Goal: Task Accomplishment & Management: Manage account settings

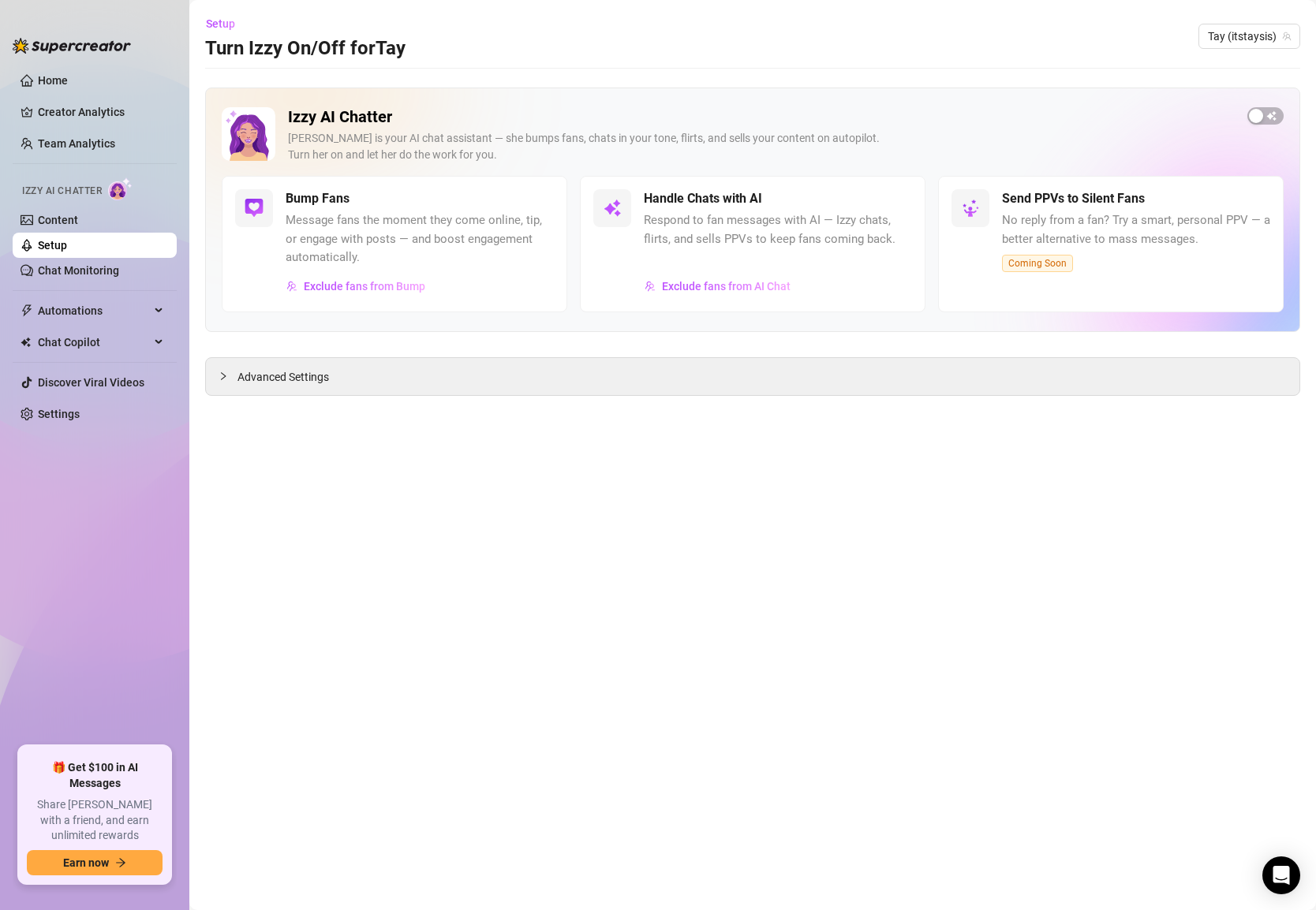
click at [67, 239] on link "Setup" at bounding box center [52, 245] width 29 height 12
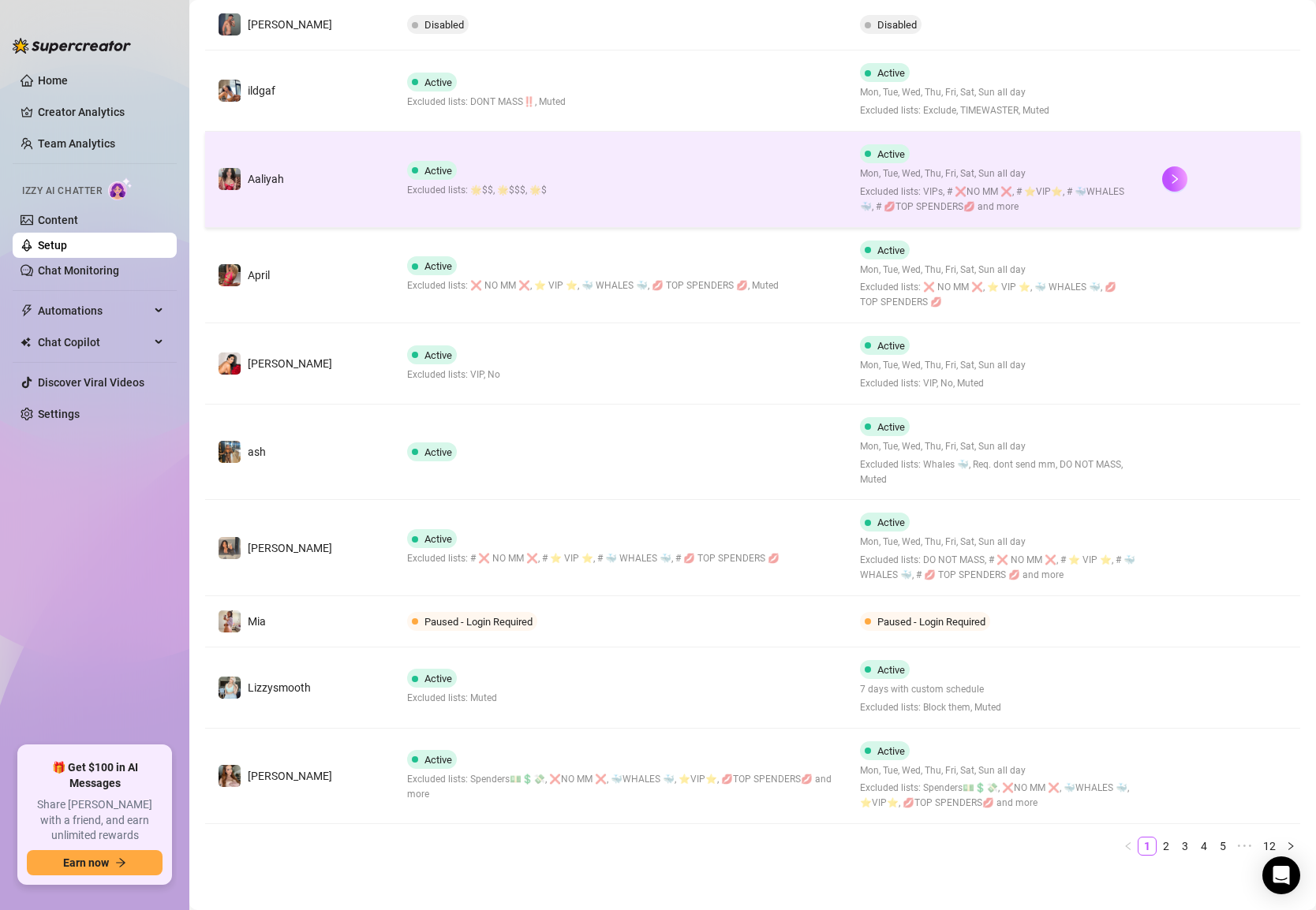
scroll to position [344, 0]
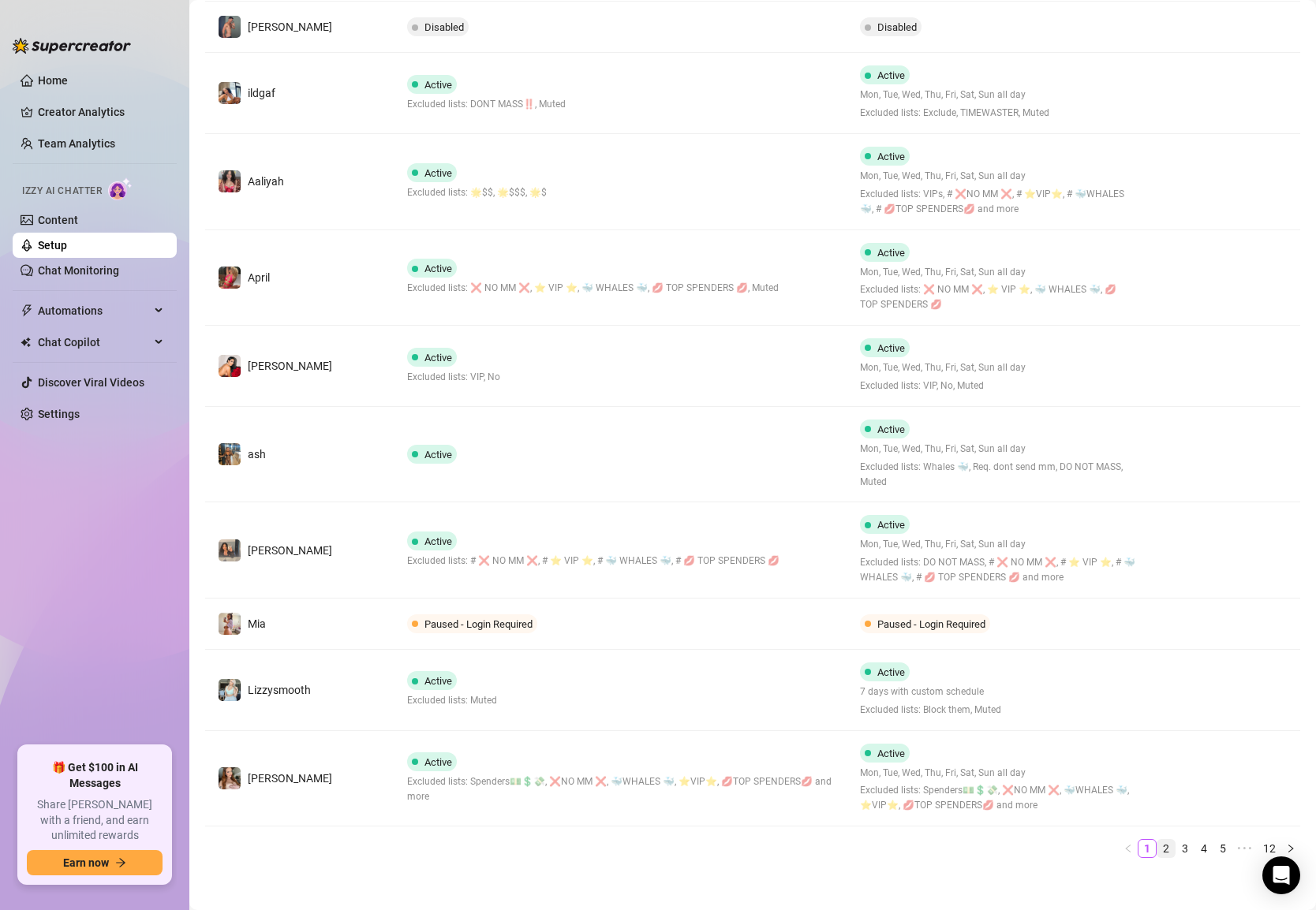
click at [1163, 840] on link "2" at bounding box center [1166, 848] width 17 height 17
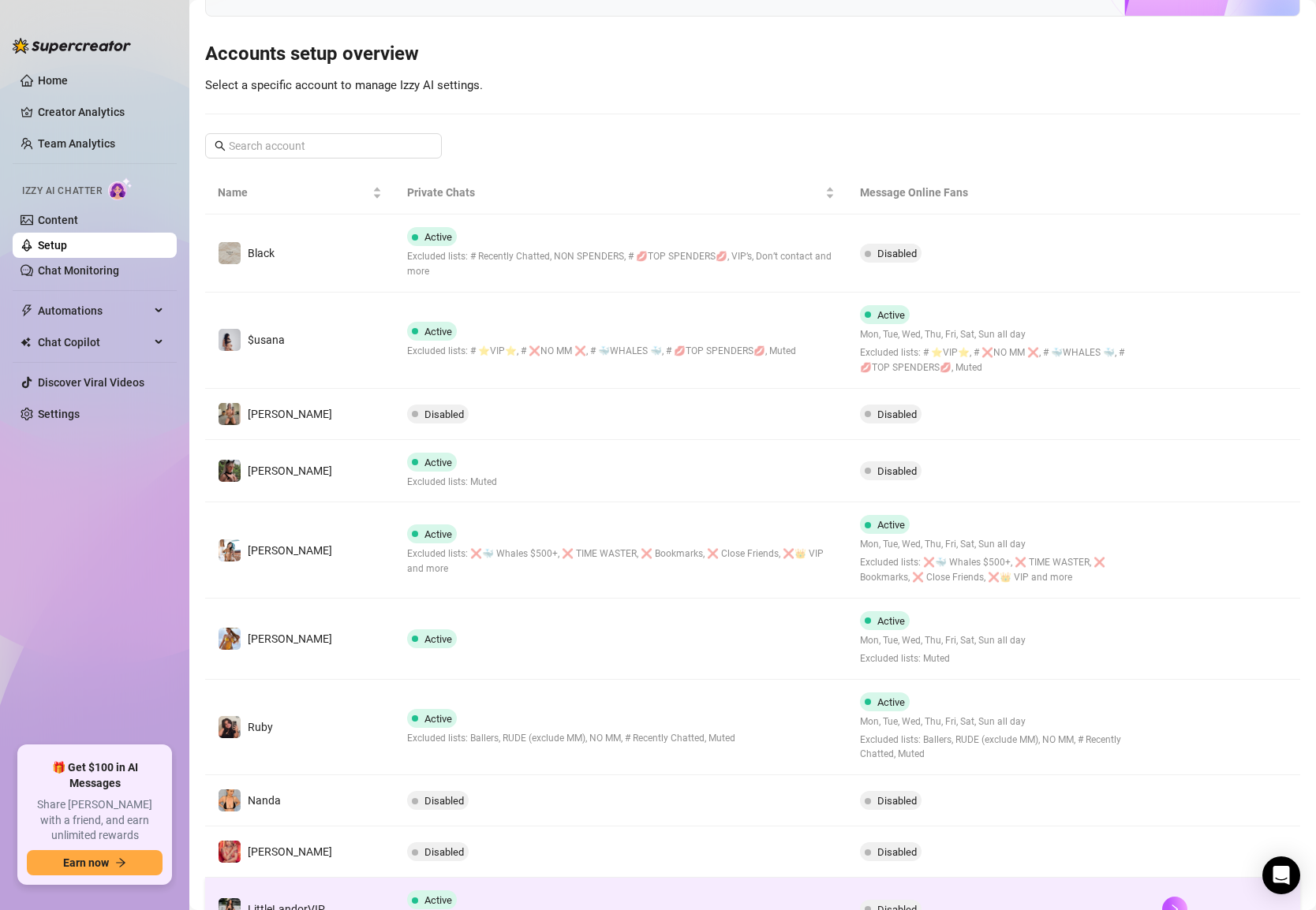
scroll to position [105, 0]
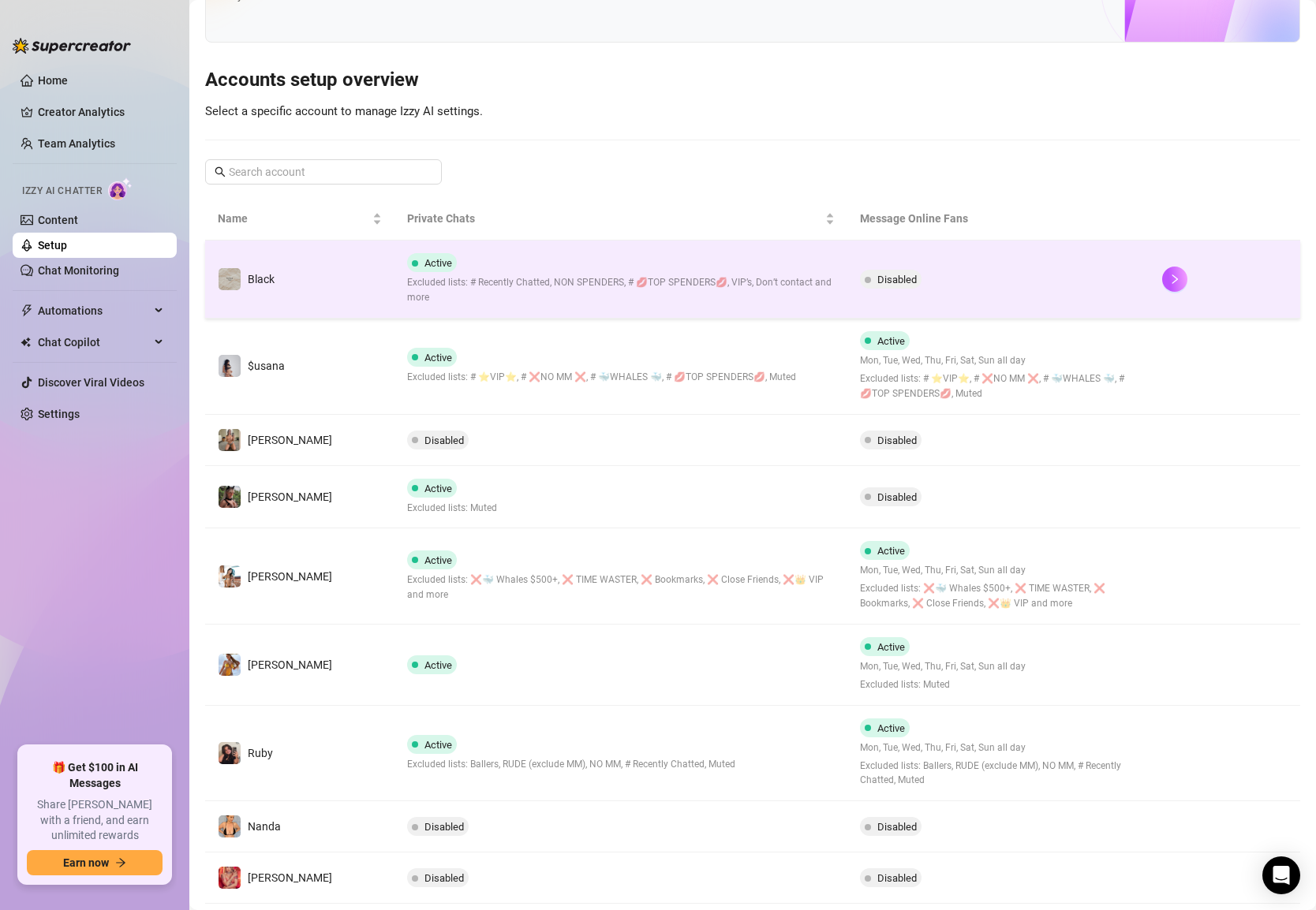
click at [877, 279] on span "Disabled" at bounding box center [897, 279] width 40 height 12
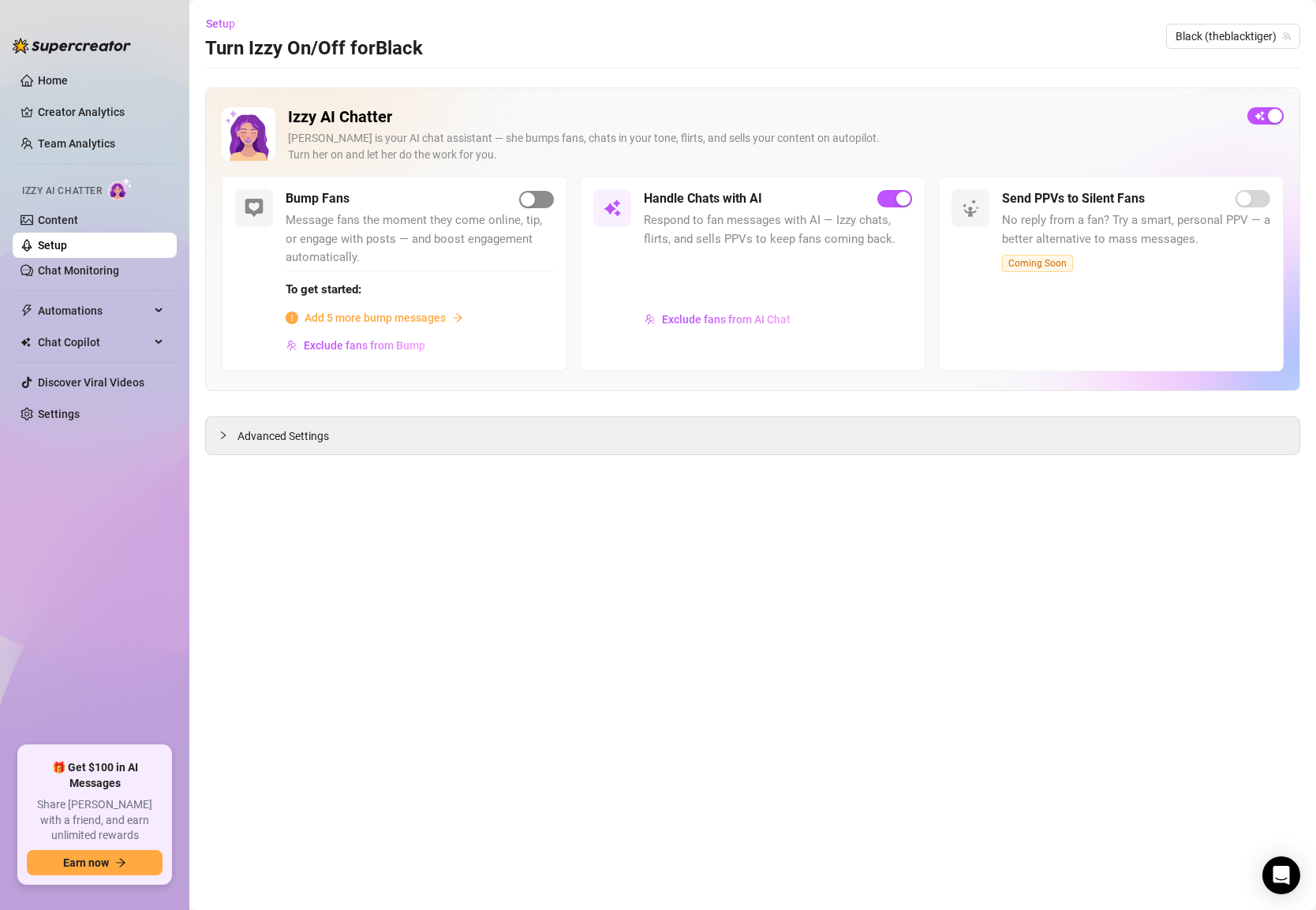
click at [539, 203] on span "button" at bounding box center [537, 199] width 35 height 17
click at [434, 320] on span "Add 5 more bump messages" at bounding box center [374, 317] width 141 height 17
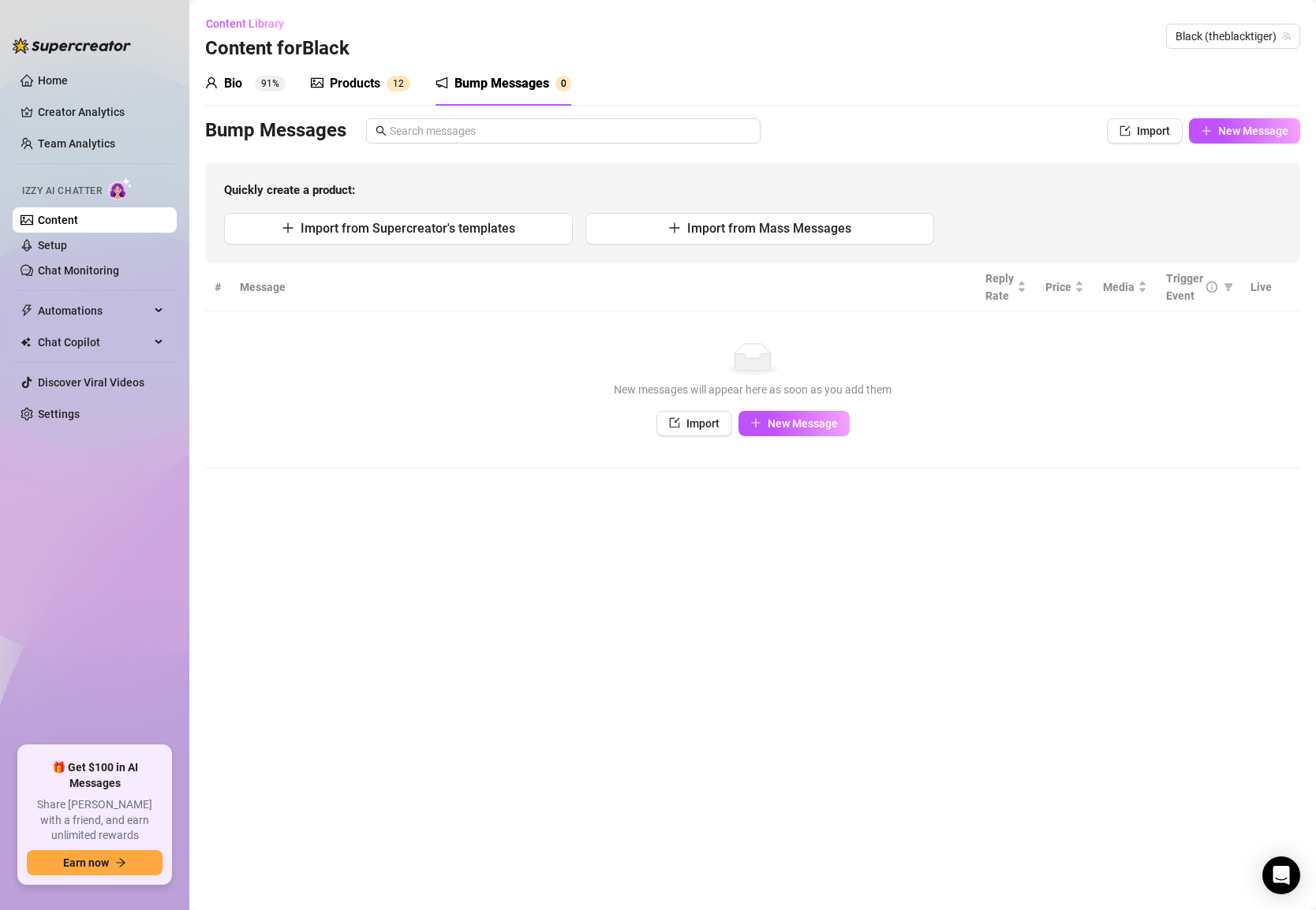
click at [434, 320] on td "No data New messages will appear here as soon as you add them Import New Message" at bounding box center [753, 390] width 1095 height 157
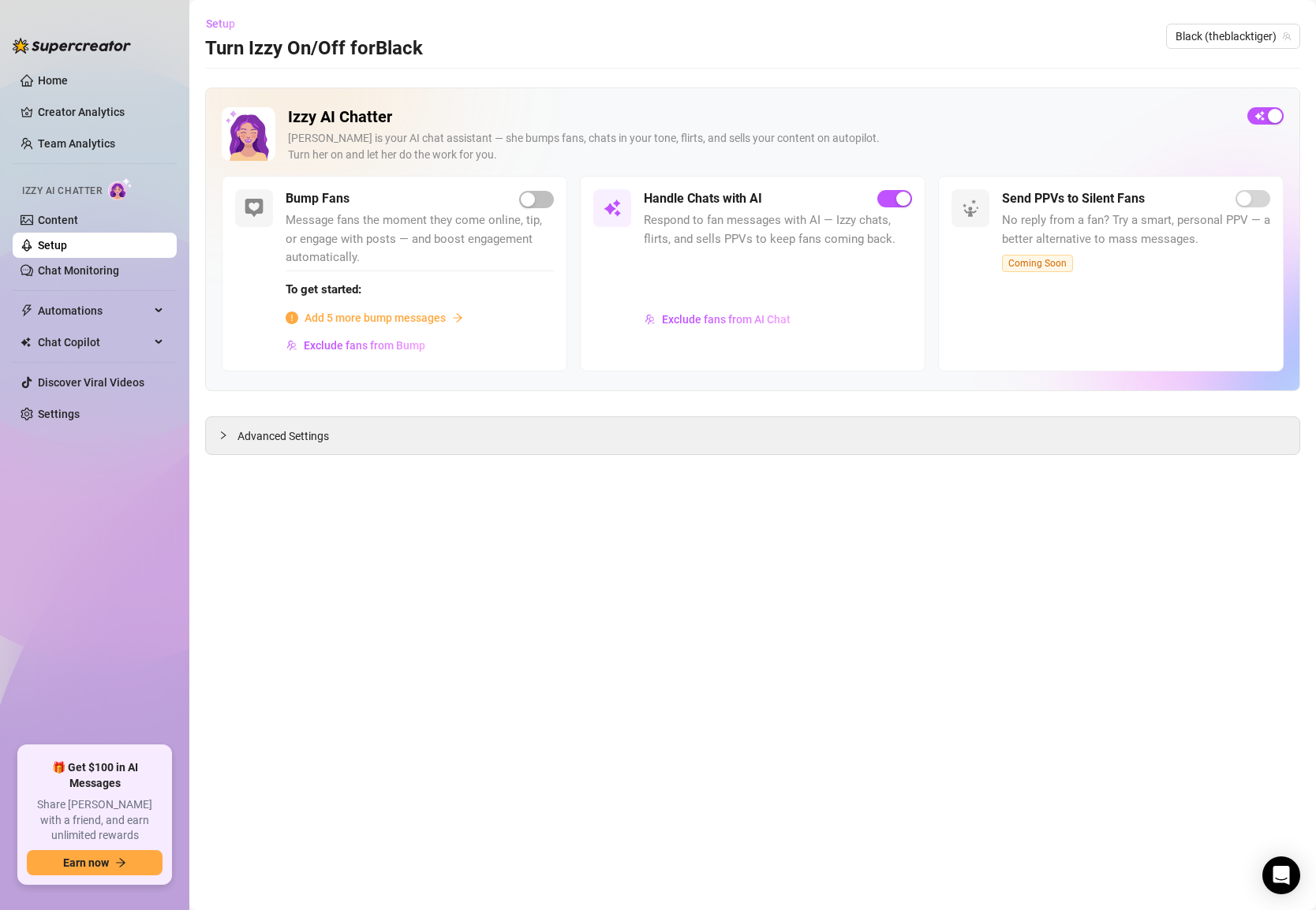
click at [226, 23] on span "Setup" at bounding box center [220, 23] width 29 height 12
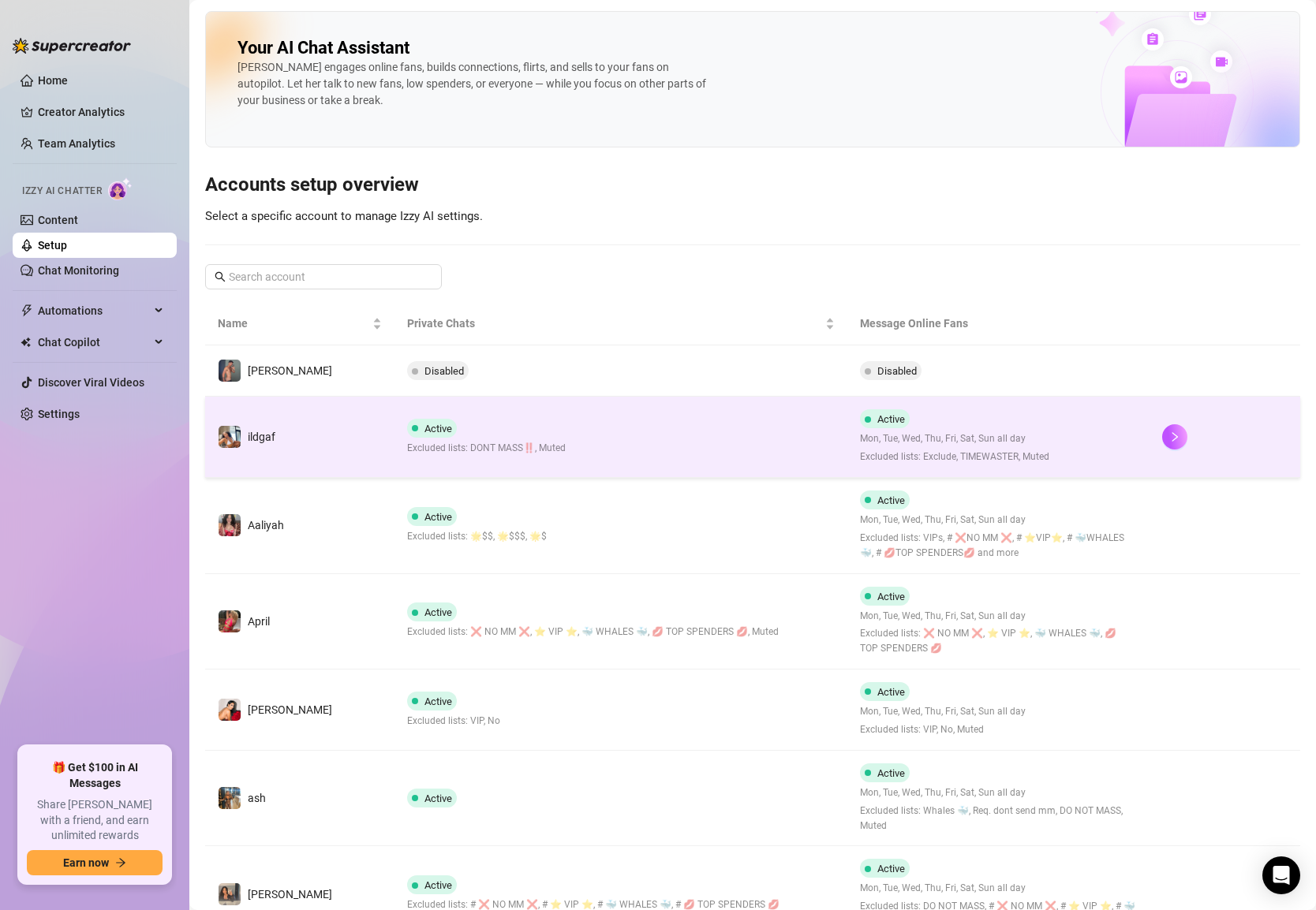
click at [893, 413] on span "Active" at bounding box center [891, 419] width 27 height 12
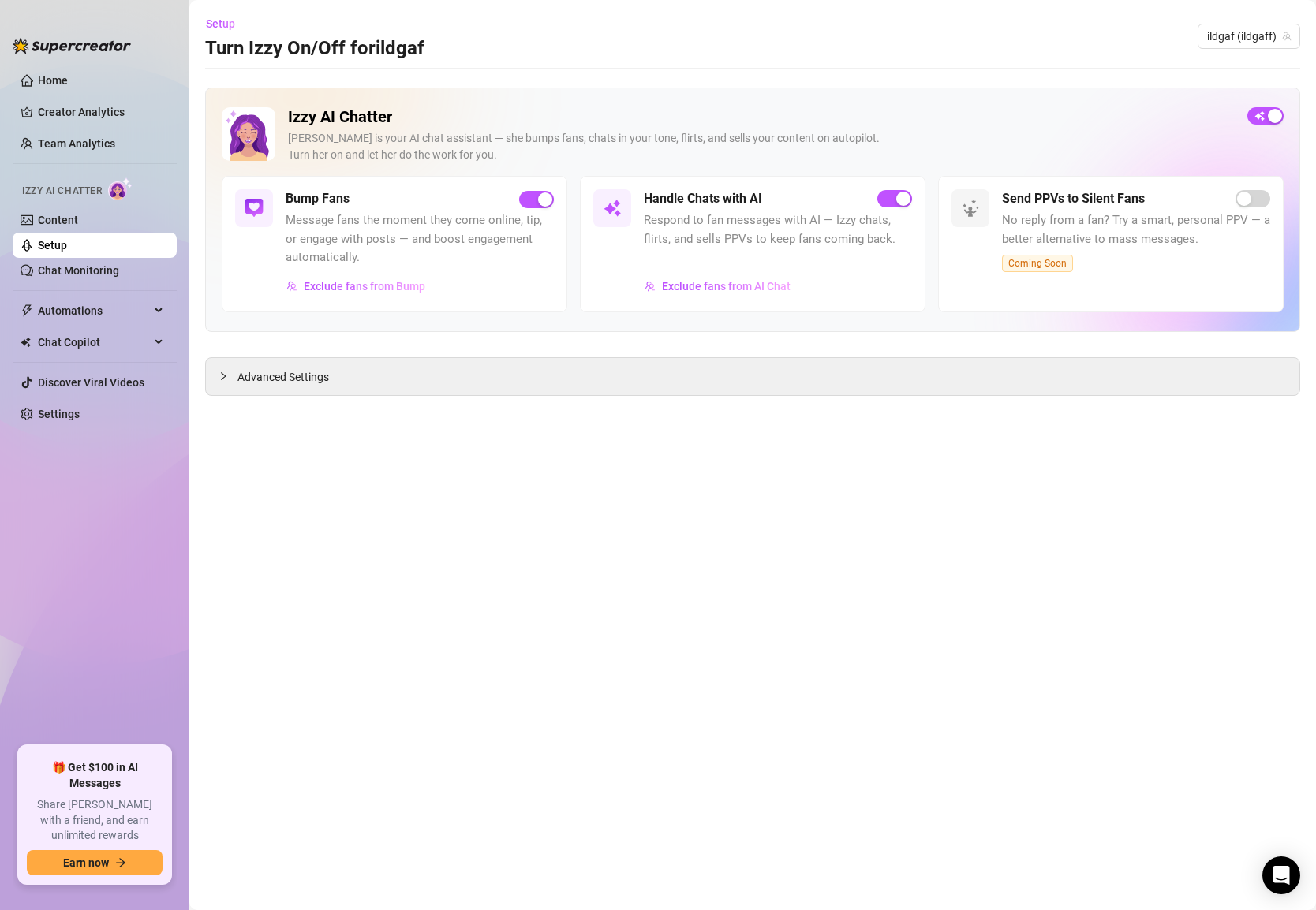
click at [401, 244] on span "Message fans the moment they come online, tip, or engage with posts — and boost…" at bounding box center [419, 239] width 268 height 56
click at [321, 199] on h5 "Bump Fans" at bounding box center [317, 199] width 64 height 19
click at [322, 369] on span "Advanced Settings" at bounding box center [283, 377] width 92 height 17
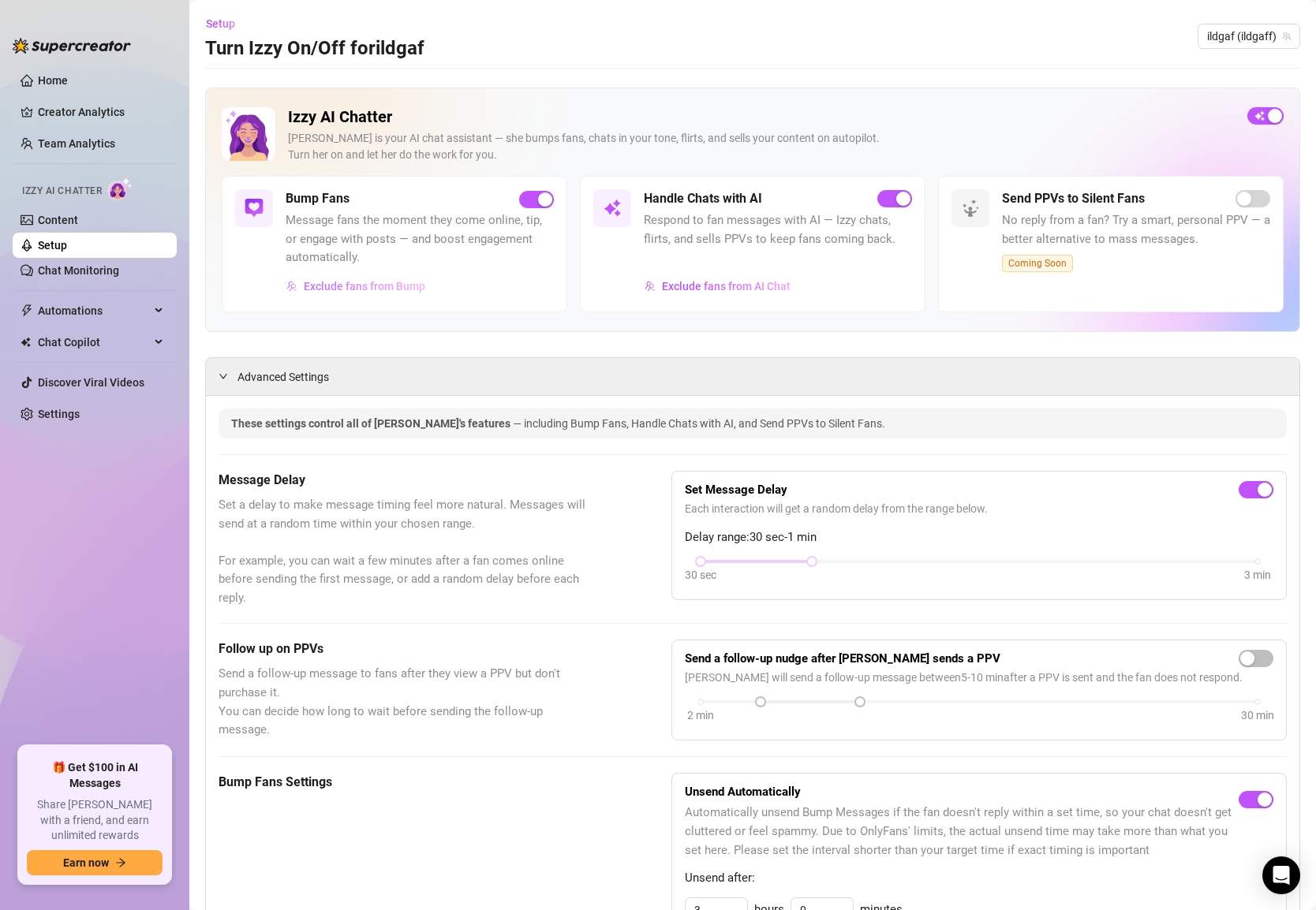
click at [355, 285] on span "Exclude fans from Bump" at bounding box center [364, 286] width 121 height 12
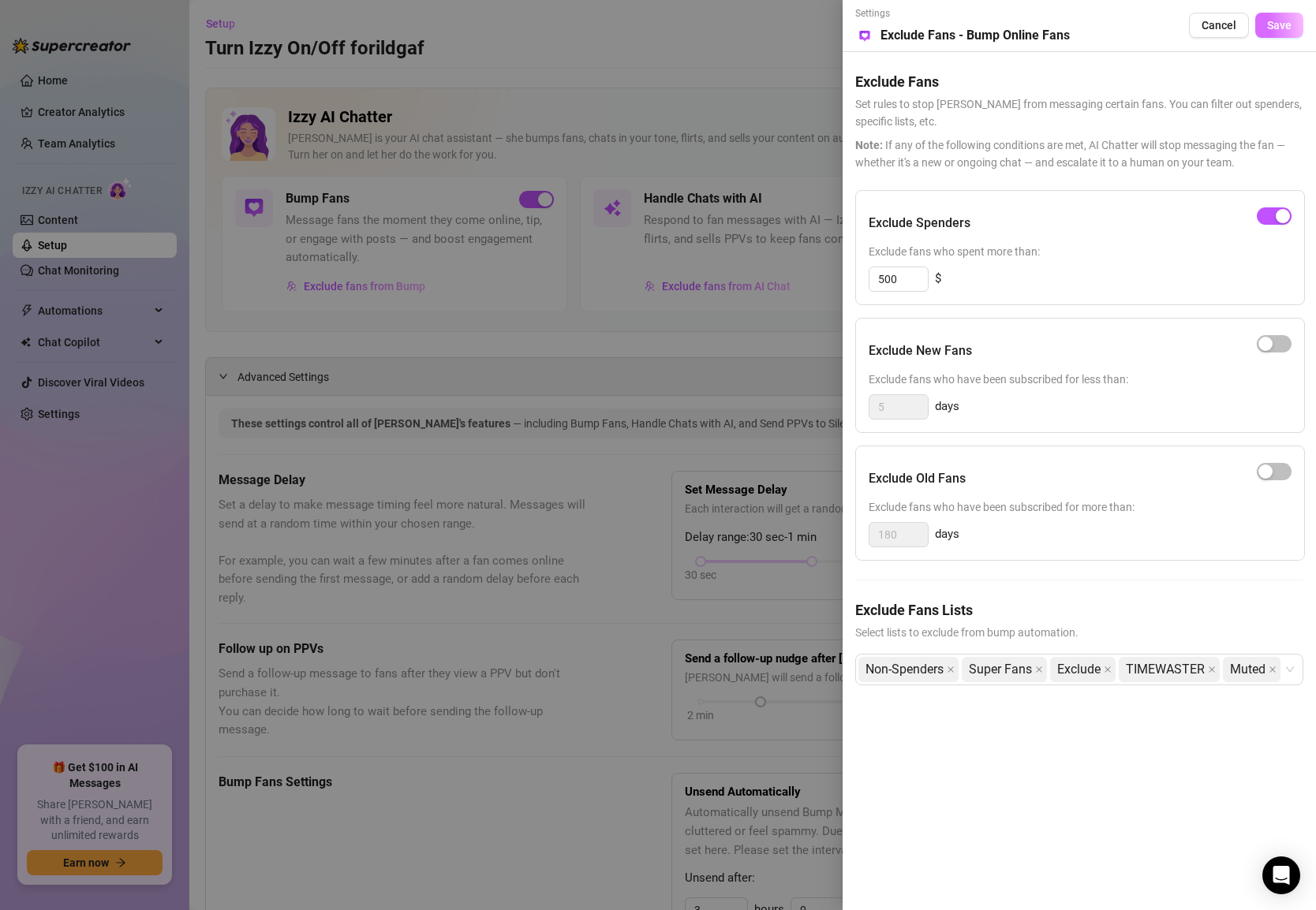
click at [1286, 31] on span "Save" at bounding box center [1280, 25] width 25 height 12
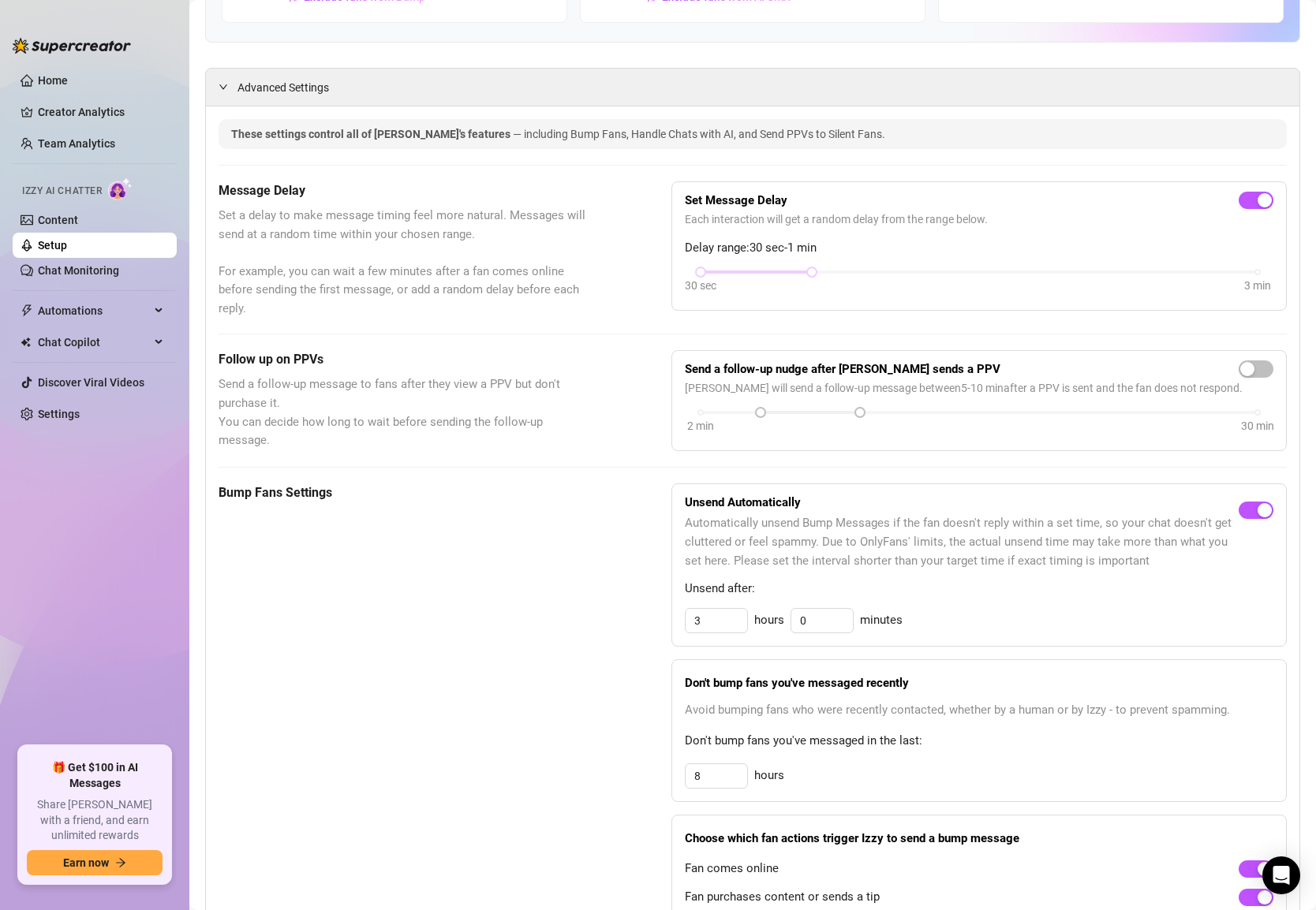
scroll to position [120, 0]
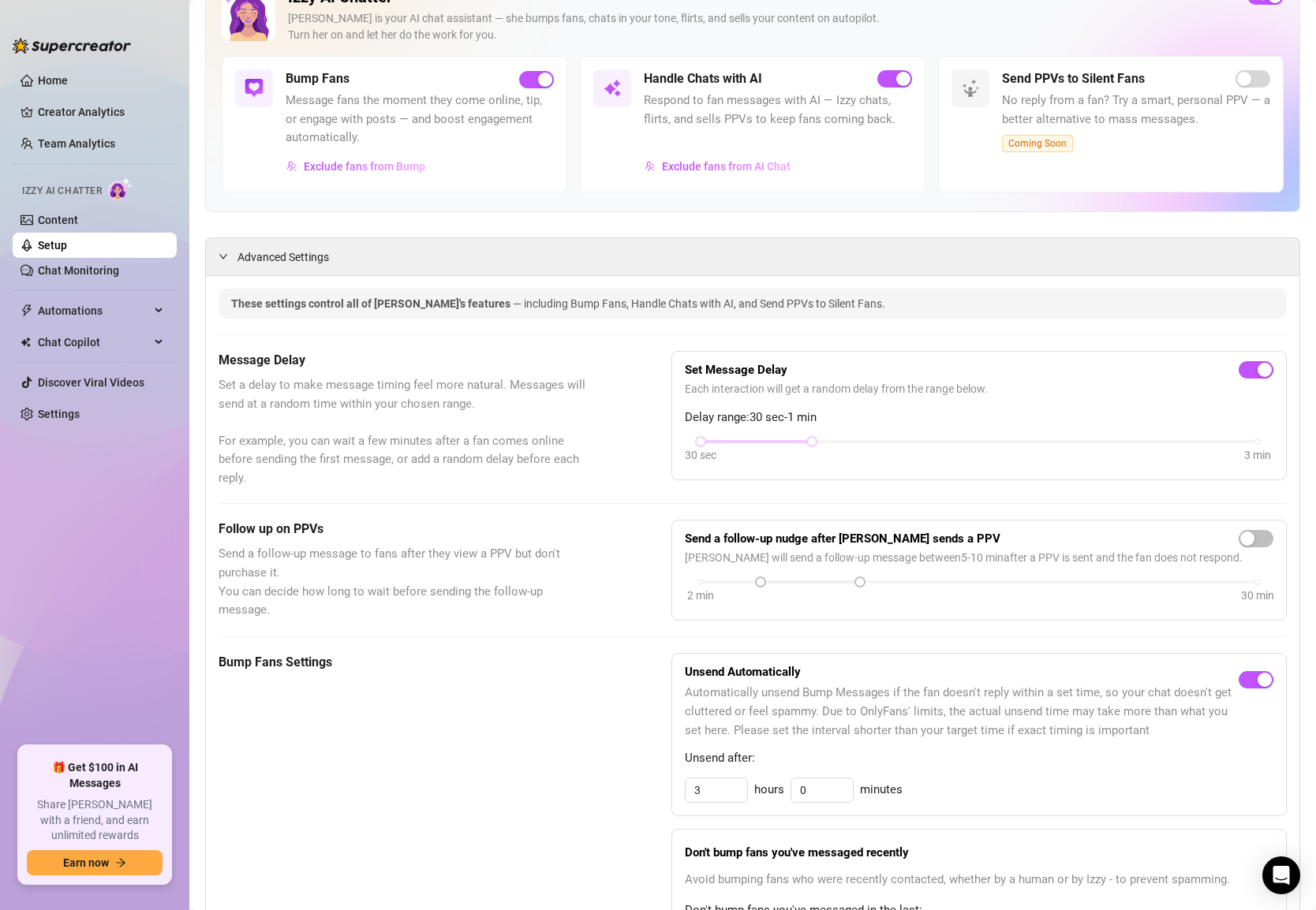
click at [303, 659] on h5 "Bump Fans Settings" at bounding box center [406, 662] width 374 height 19
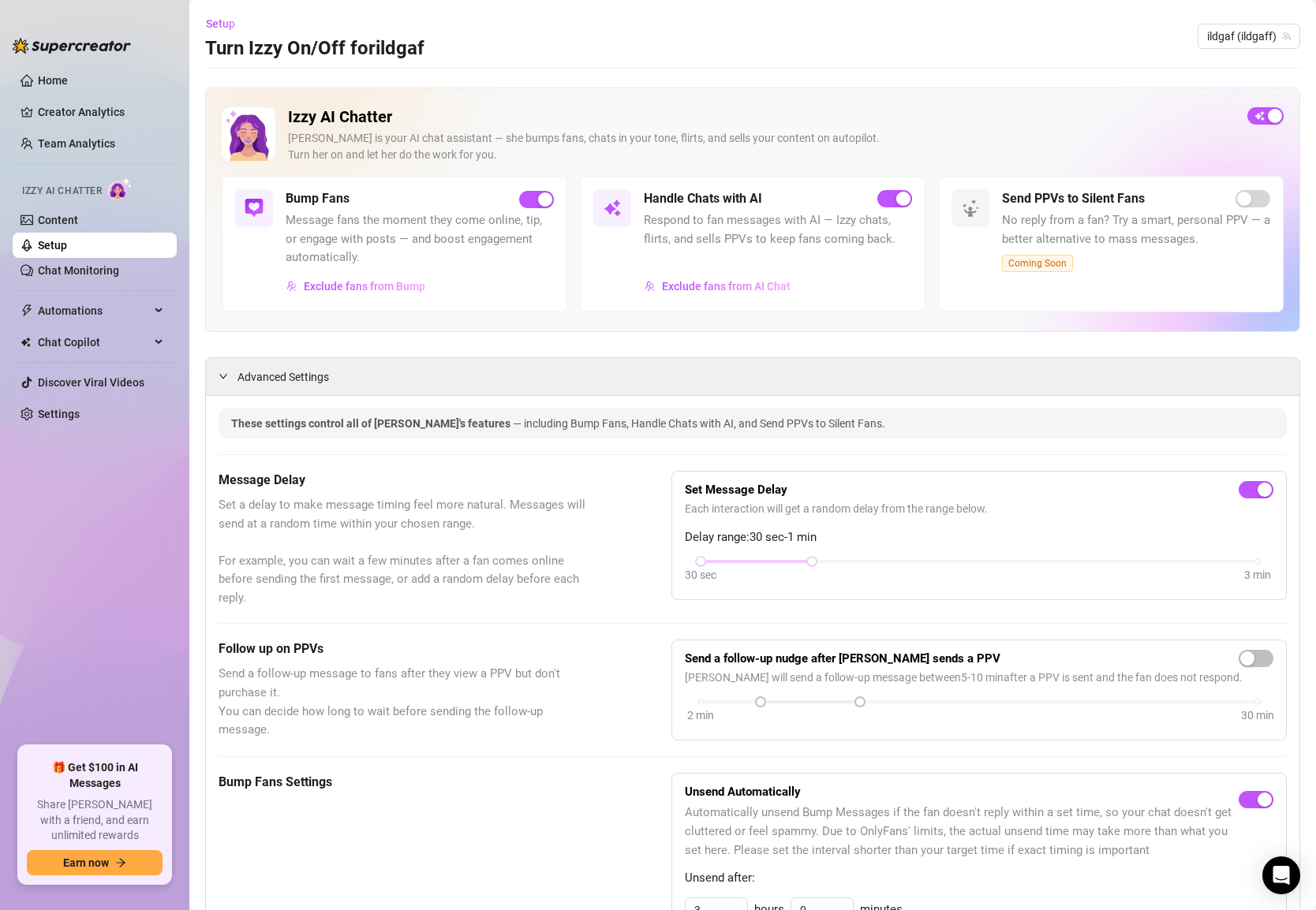
click at [348, 126] on h2 "Izzy AI Chatter" at bounding box center [761, 117] width 947 height 20
click at [321, 204] on h5 "Bump Fans" at bounding box center [317, 199] width 64 height 19
